Goal: Navigation & Orientation: Find specific page/section

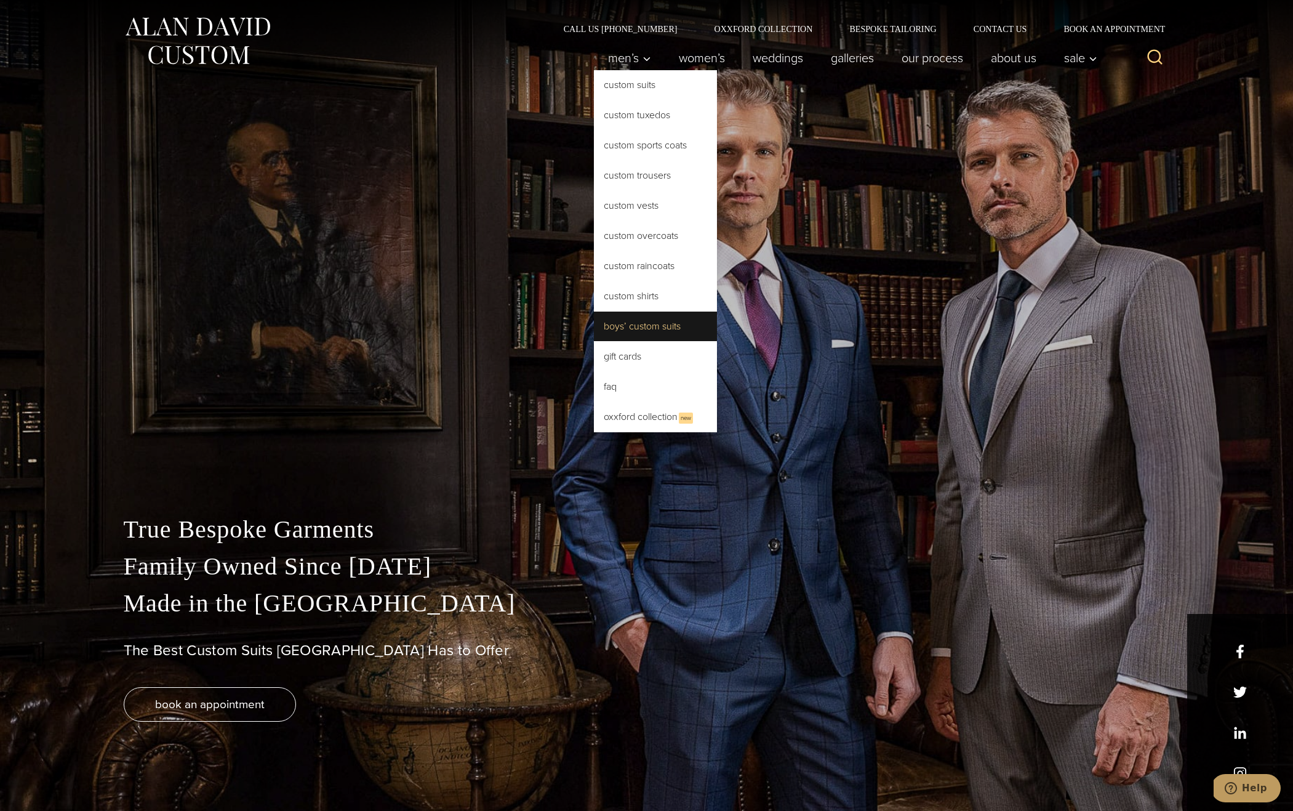
click at [661, 323] on link "Boys’ Custom Suits" at bounding box center [655, 326] width 123 height 30
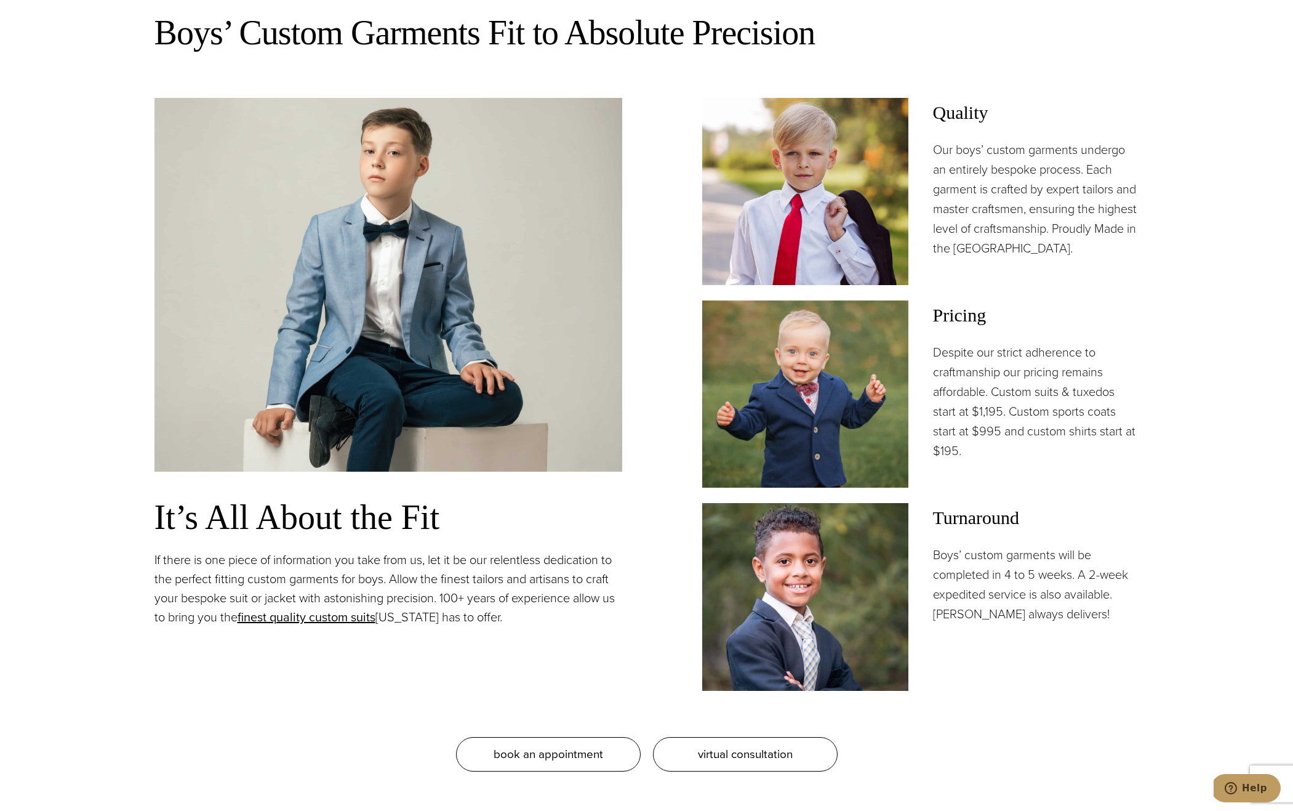
scroll to position [993, 0]
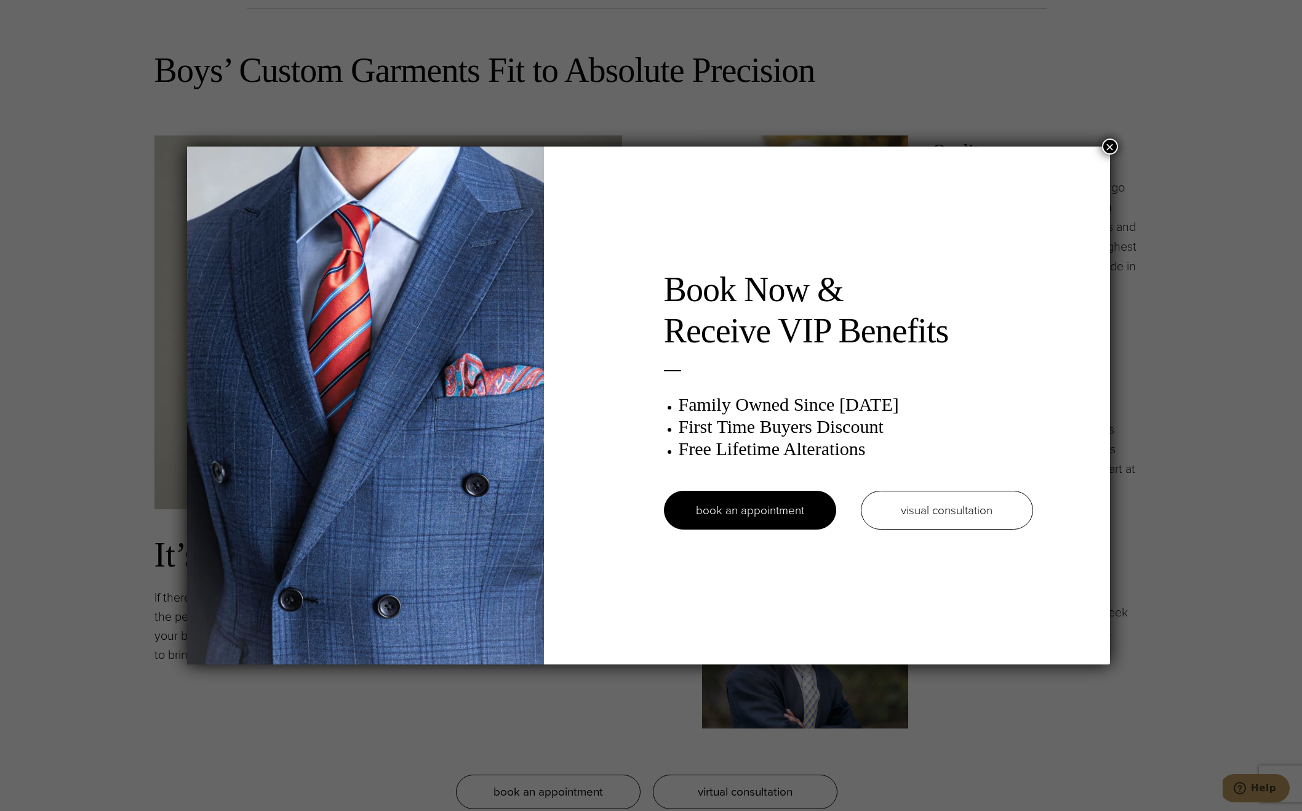
click at [1111, 151] on button "×" at bounding box center [1110, 146] width 16 height 16
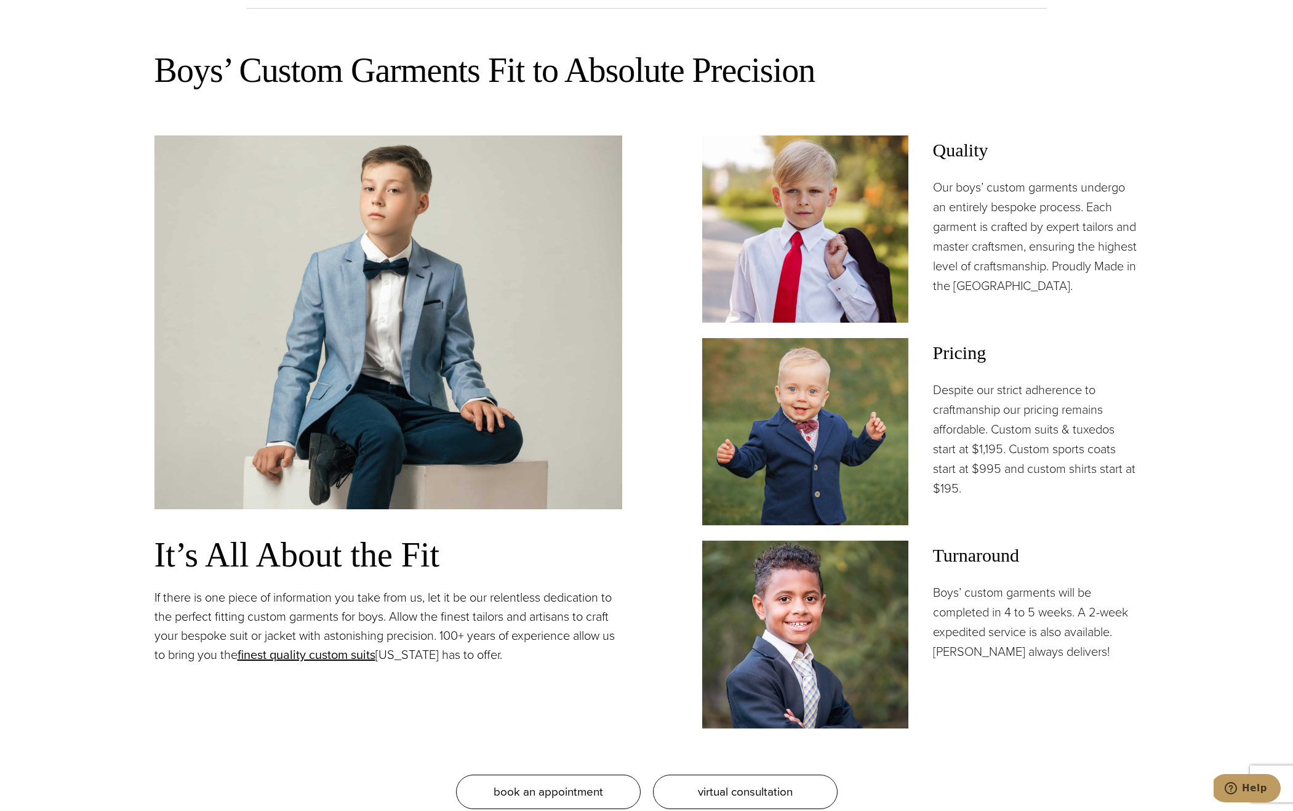
click at [113, 94] on section "Boys’ Custom Garments Fit to Absolute Precision It’s All About the Fit If there…" at bounding box center [646, 447] width 1293 height 846
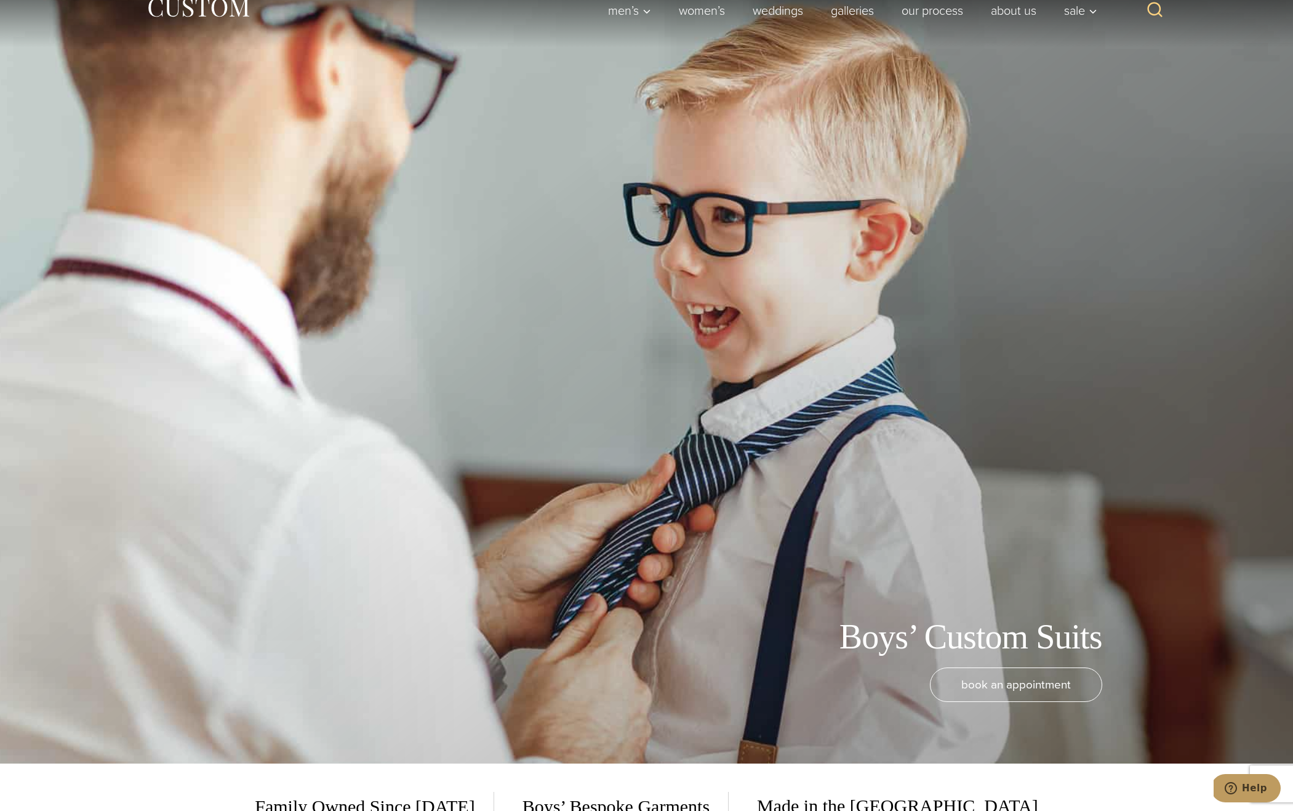
scroll to position [0, 0]
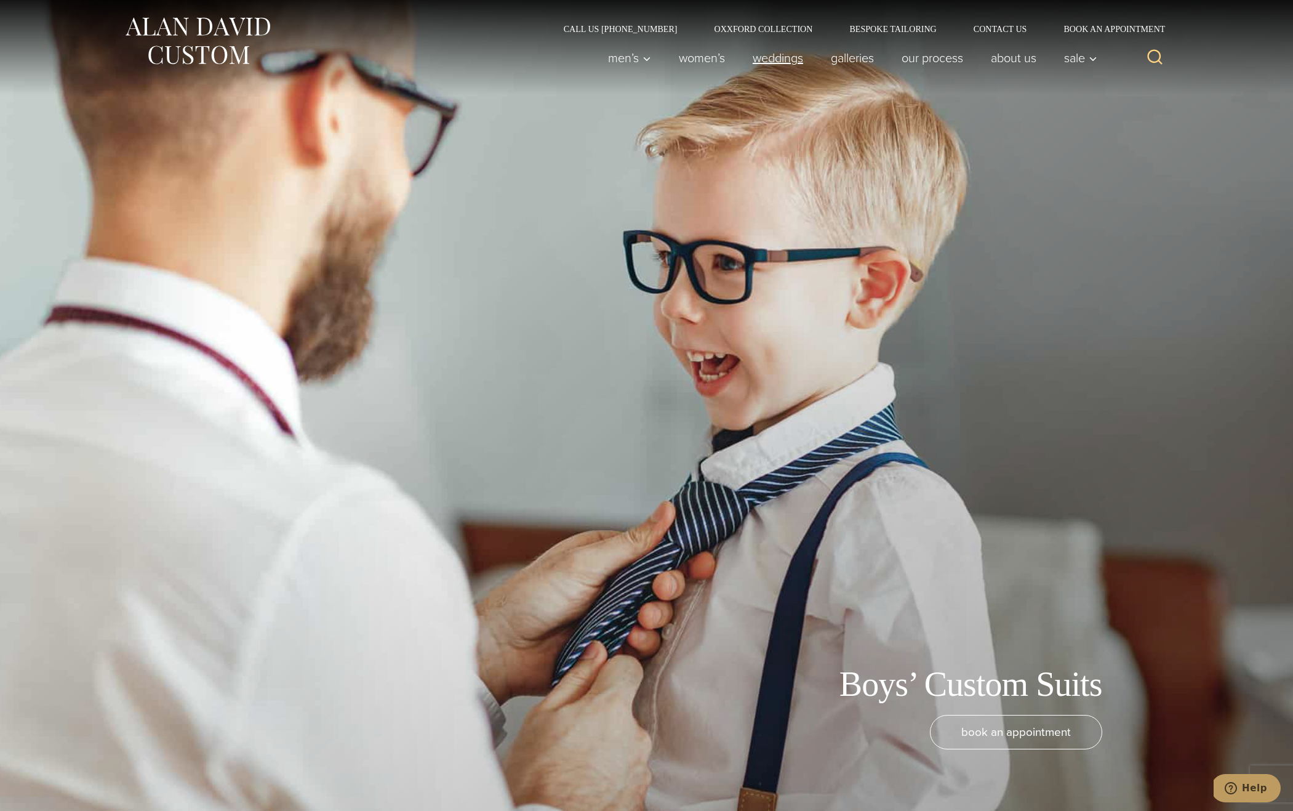
click at [777, 61] on link "weddings" at bounding box center [778, 58] width 78 height 25
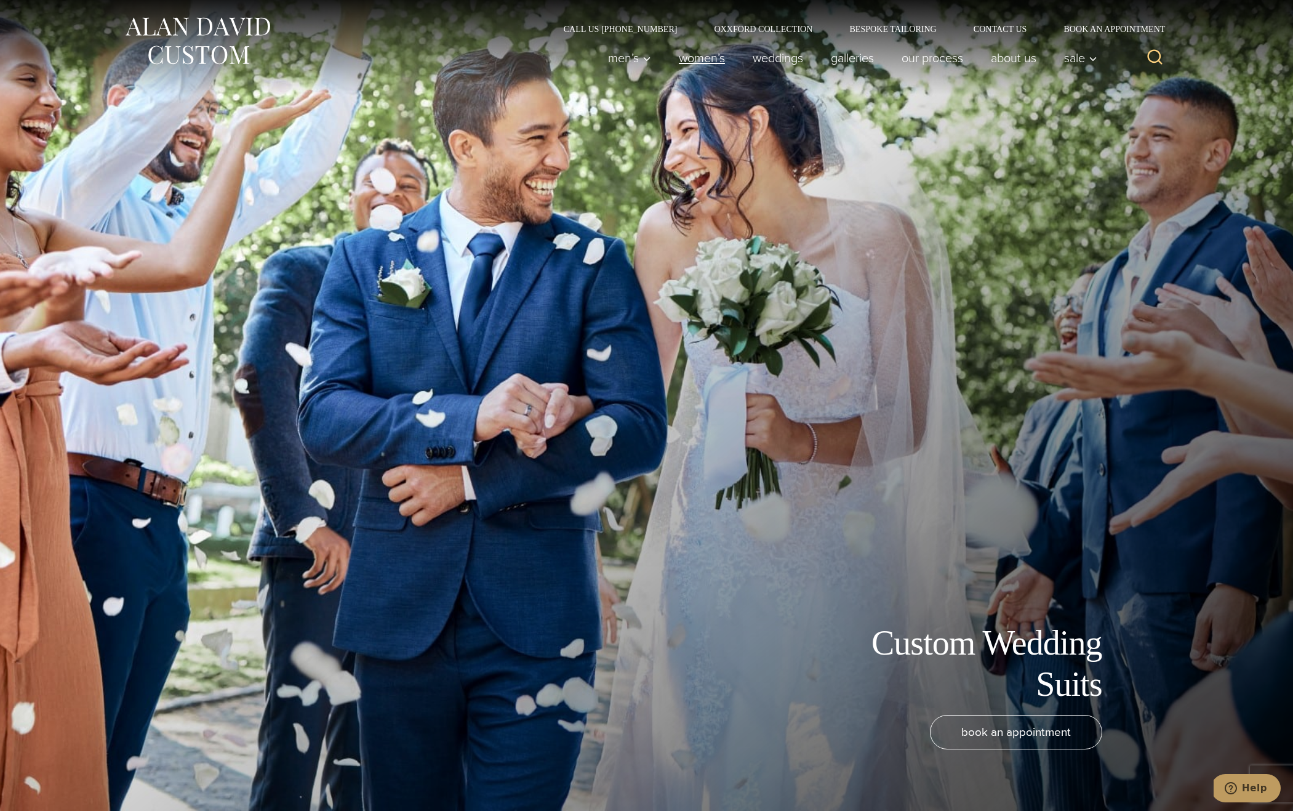
click at [702, 57] on link "Women’s" at bounding box center [702, 58] width 74 height 25
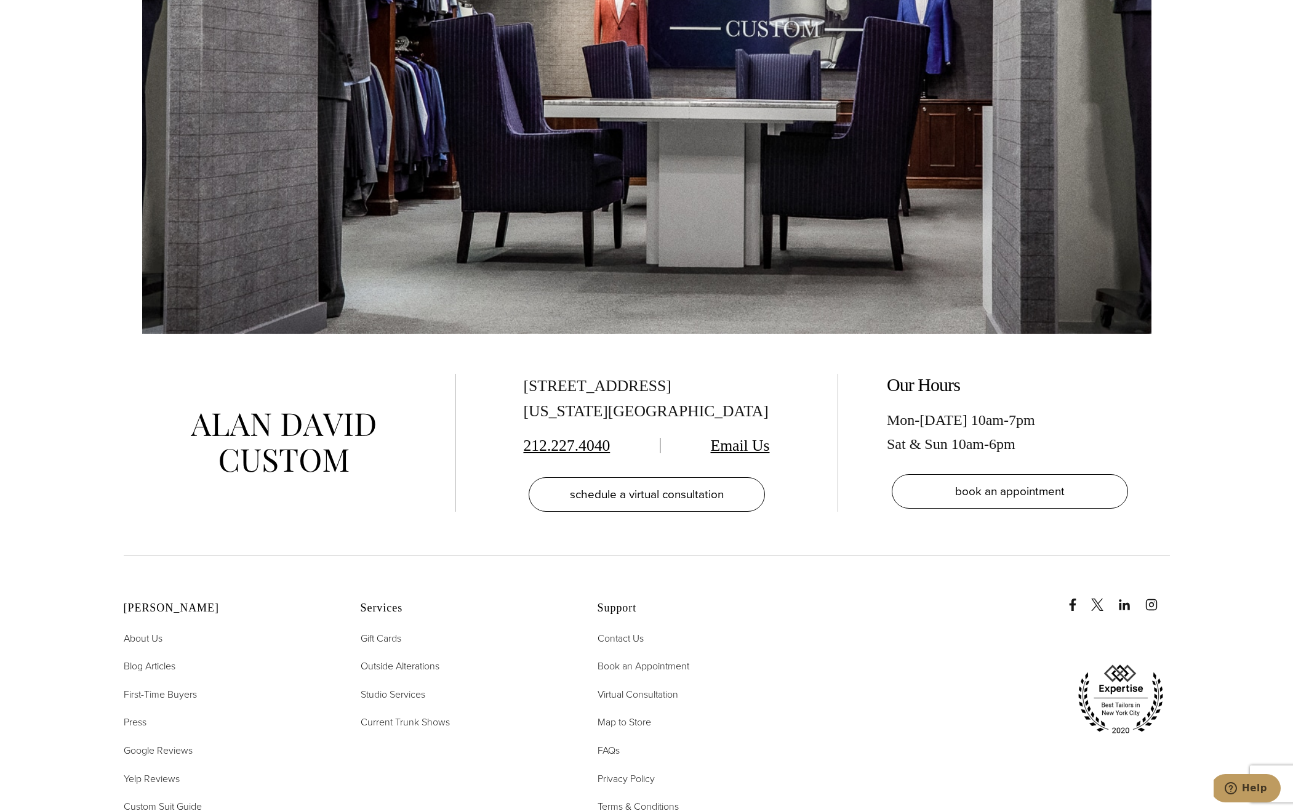
scroll to position [8834, 0]
